Goal: Task Accomplishment & Management: Use online tool/utility

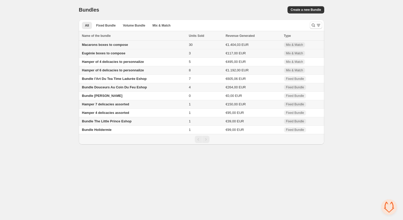
click at [107, 46] on span "Macarons boxes to compose" at bounding box center [105, 45] width 46 height 4
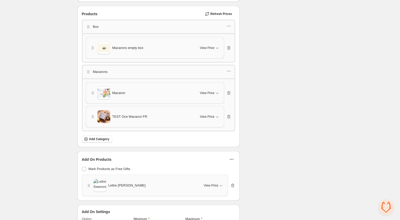
scroll to position [734, 0]
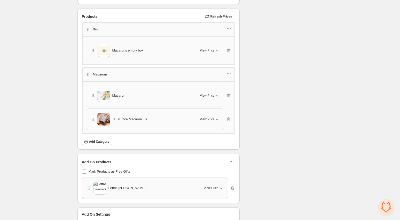
click at [215, 117] on icon "button" at bounding box center [216, 119] width 5 height 5
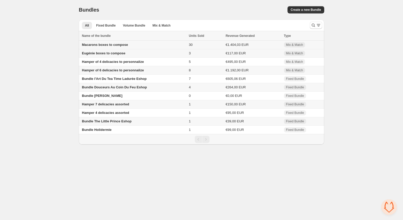
click at [112, 45] on span "Macarons boxes to compose" at bounding box center [105, 45] width 46 height 4
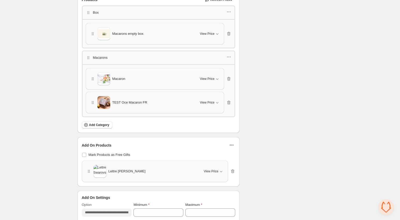
scroll to position [747, 0]
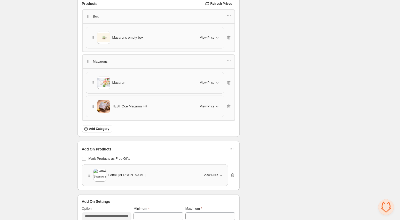
click at [217, 104] on icon "button" at bounding box center [216, 106] width 5 height 5
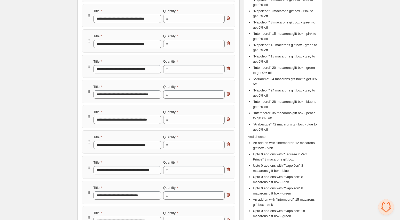
scroll to position [0, 0]
